Goal: Task Accomplishment & Management: Use online tool/utility

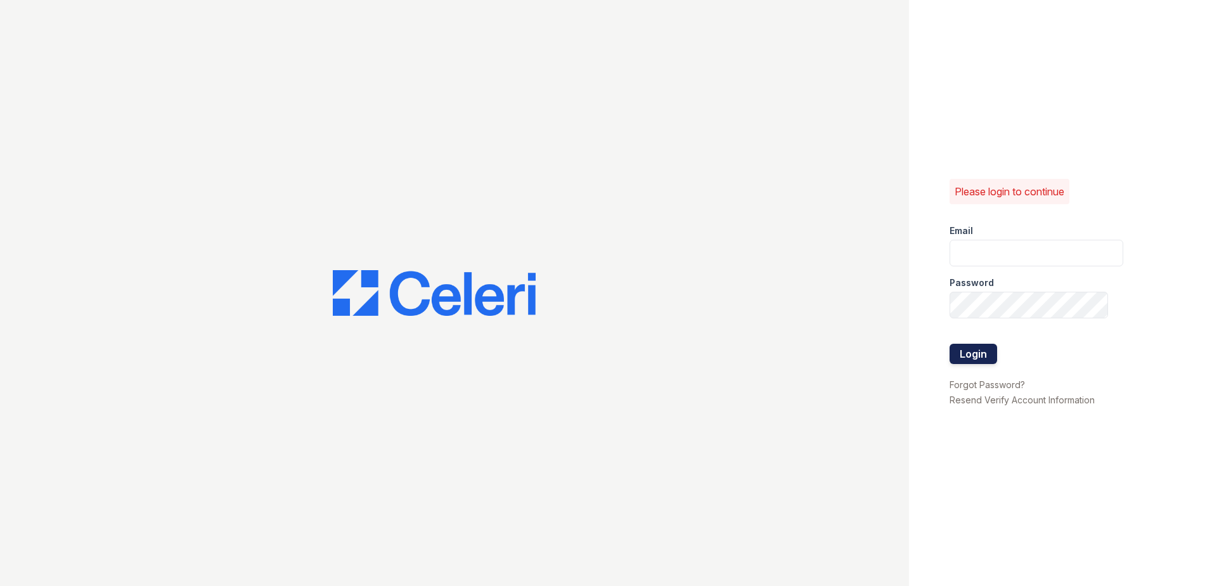
type input "[EMAIL_ADDRESS][DOMAIN_NAME]"
click at [962, 361] on button "Login" at bounding box center [974, 354] width 48 height 20
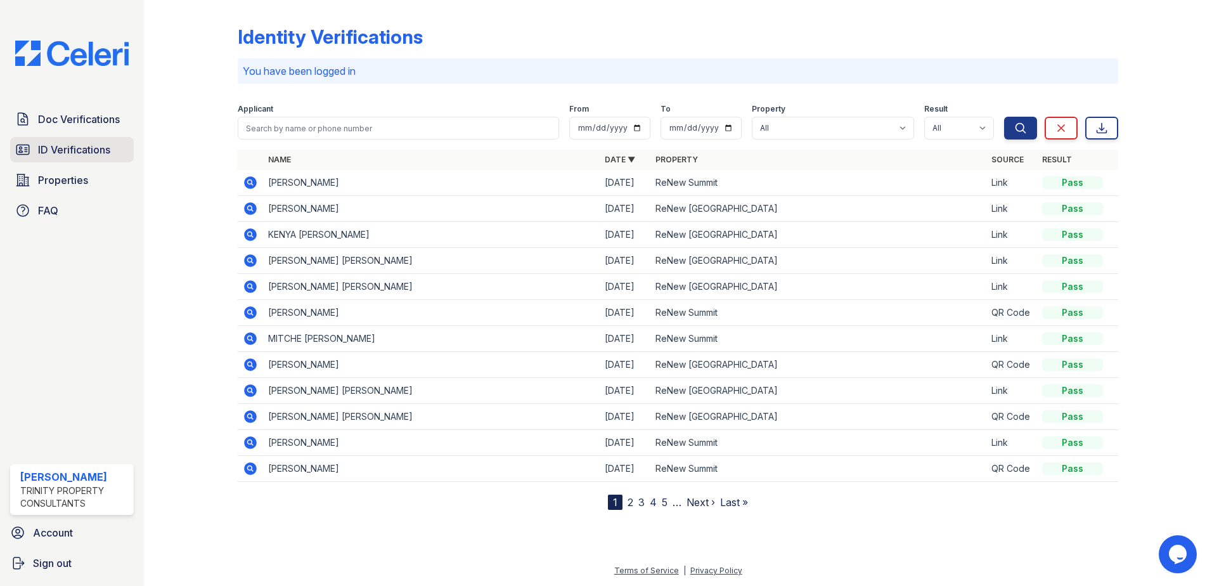
click at [115, 150] on link "ID Verifications" at bounding box center [72, 149] width 124 height 25
